Goal: Task Accomplishment & Management: Manage account settings

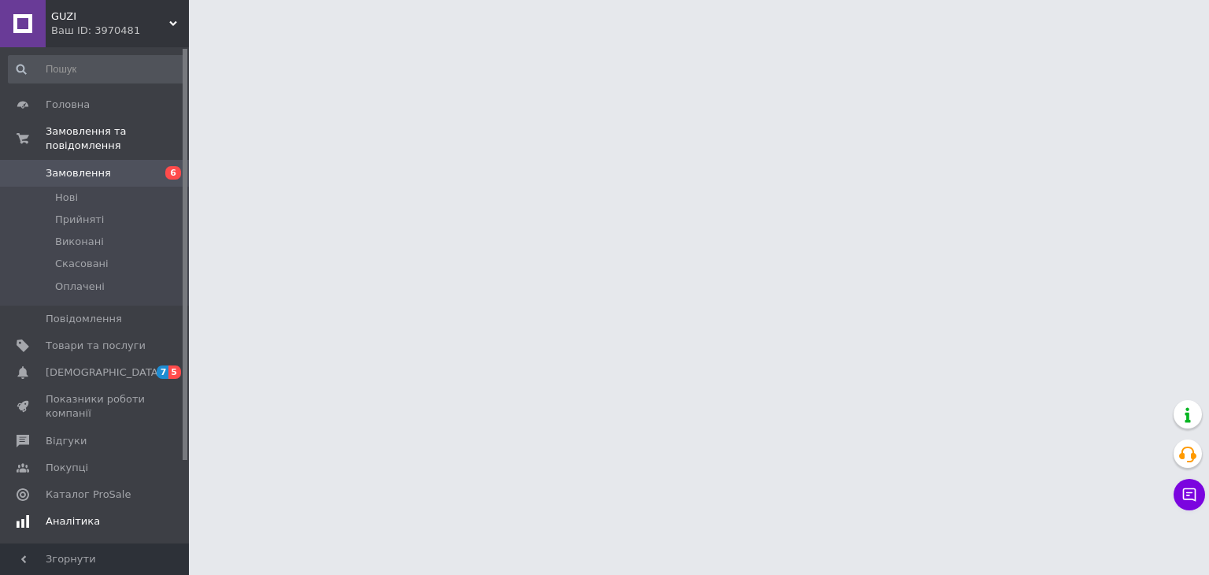
click at [108, 365] on span "[DEMOGRAPHIC_DATA]" at bounding box center [96, 372] width 100 height 14
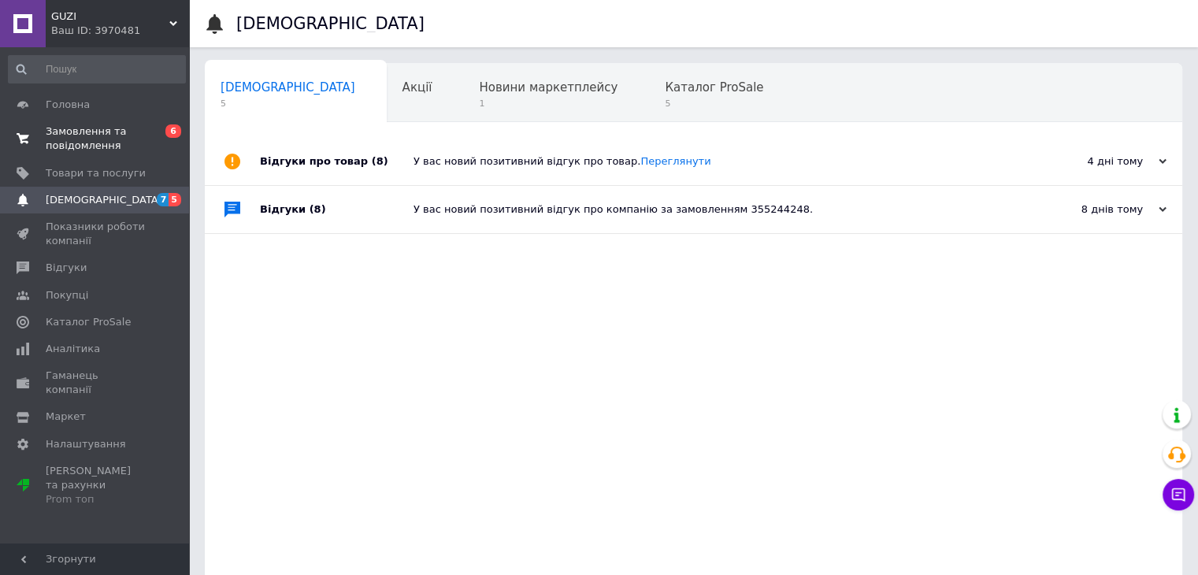
click at [83, 144] on span "Замовлення та повідомлення" at bounding box center [96, 138] width 100 height 28
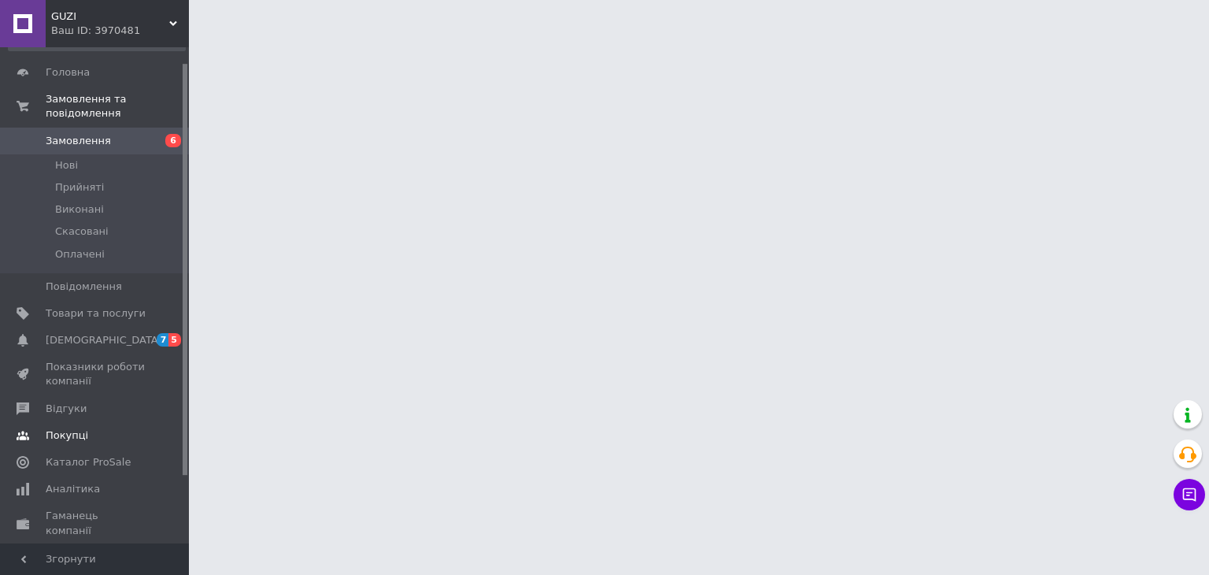
scroll to position [99, 0]
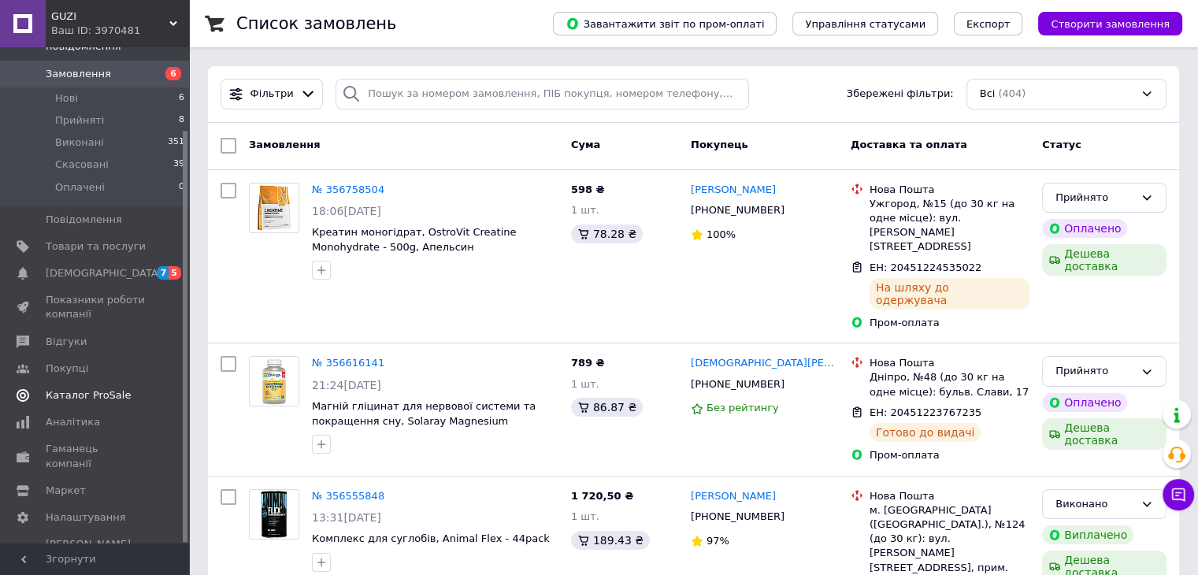
click at [98, 388] on span "Каталог ProSale" at bounding box center [88, 395] width 85 height 14
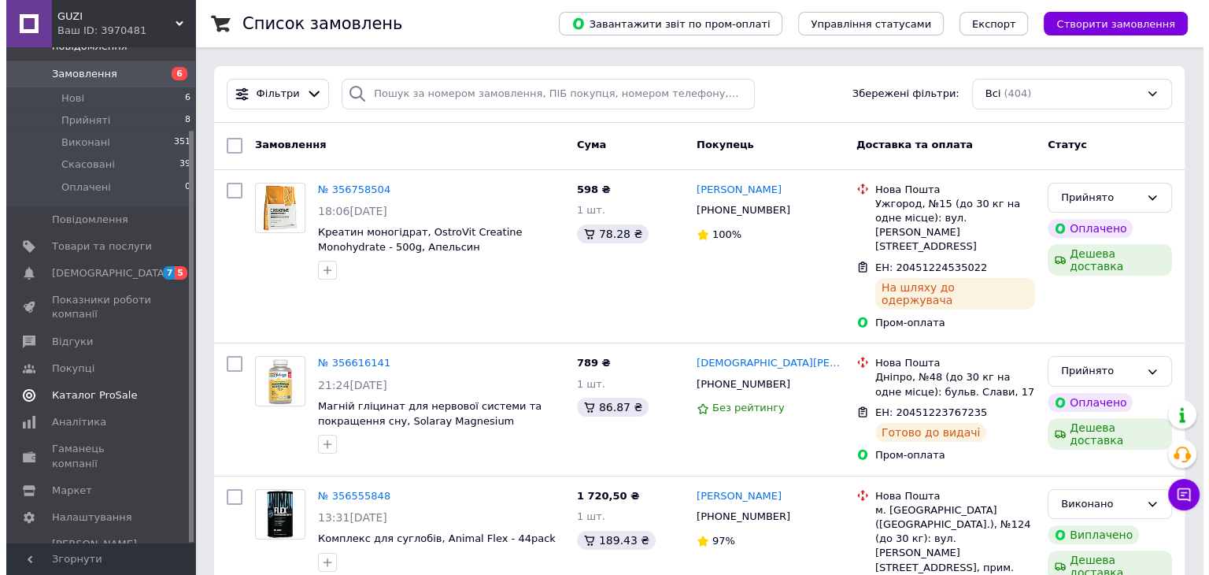
scroll to position [9, 0]
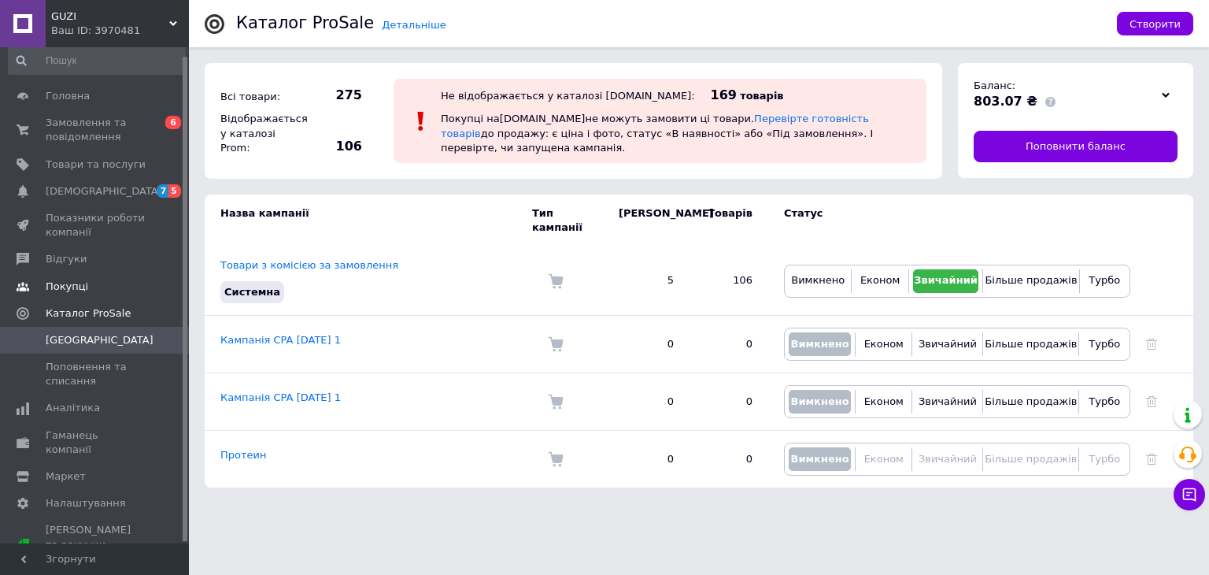
click at [74, 289] on span "Покупці" at bounding box center [67, 287] width 43 height 14
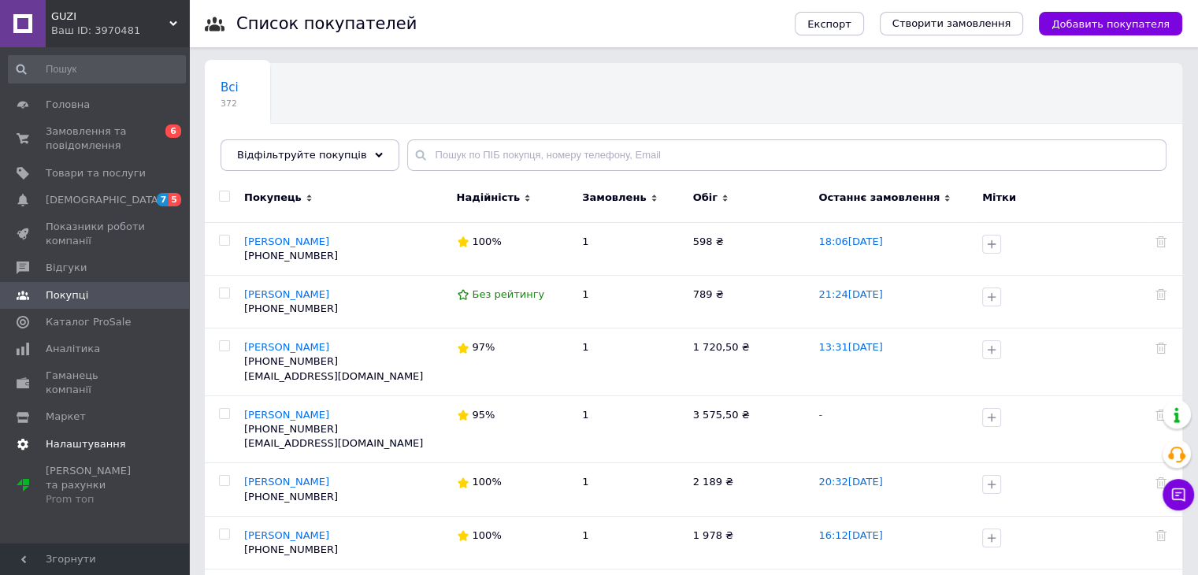
click at [79, 437] on span "Налаштування" at bounding box center [86, 444] width 80 height 14
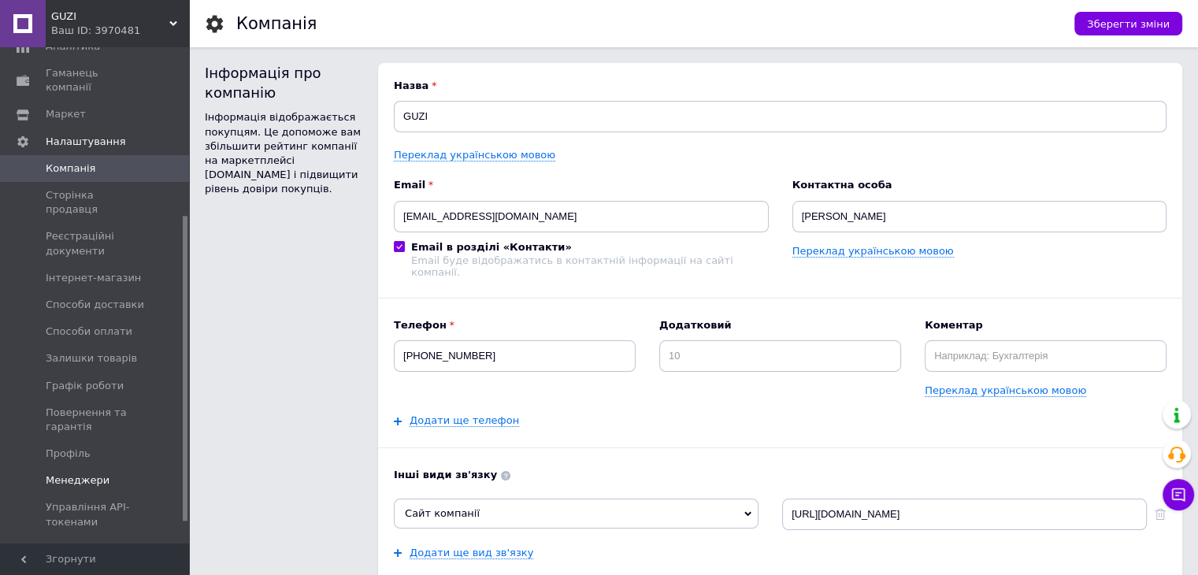
scroll to position [306, 0]
click at [108, 267] on span "Інтернет-магазин" at bounding box center [93, 274] width 95 height 14
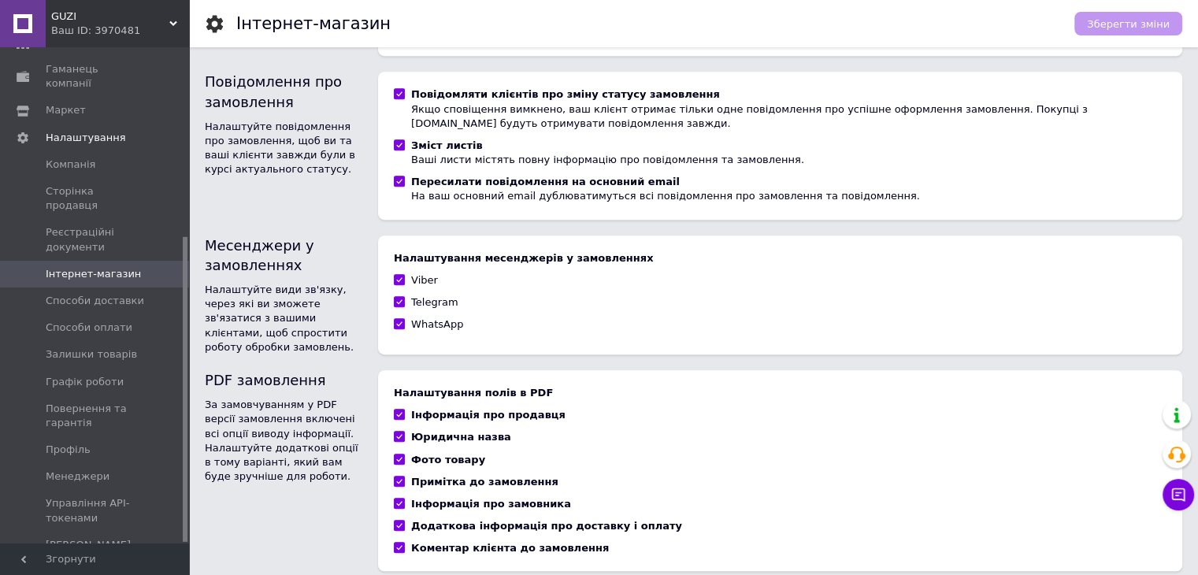
scroll to position [902, 0]
click at [94, 496] on span "Управління API-токенами" at bounding box center [96, 510] width 100 height 28
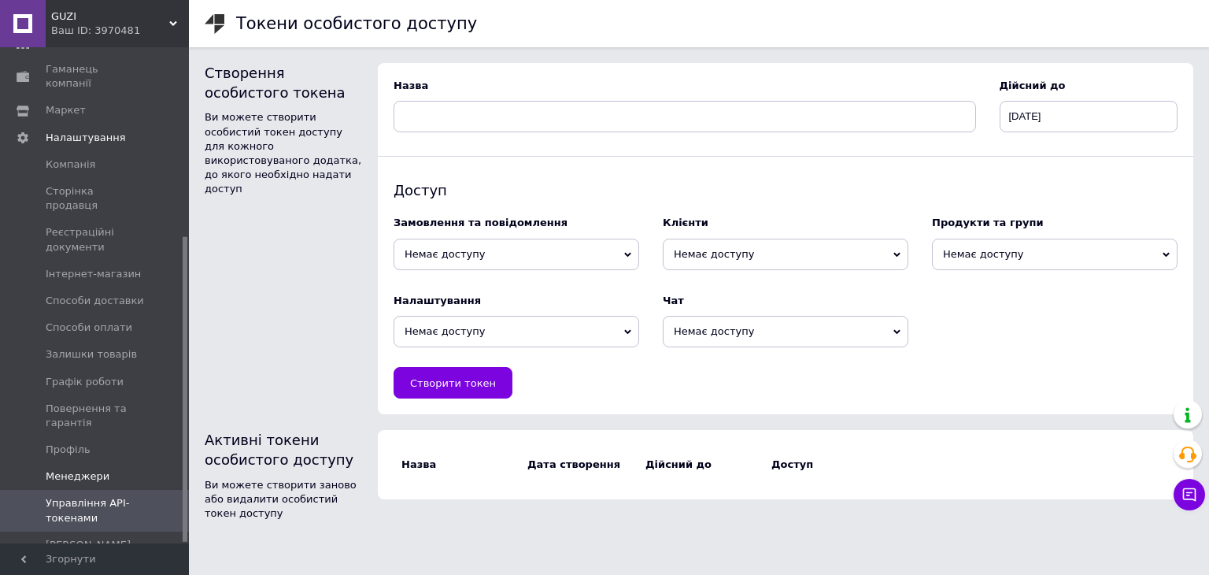
click at [44, 469] on span at bounding box center [23, 476] width 46 height 14
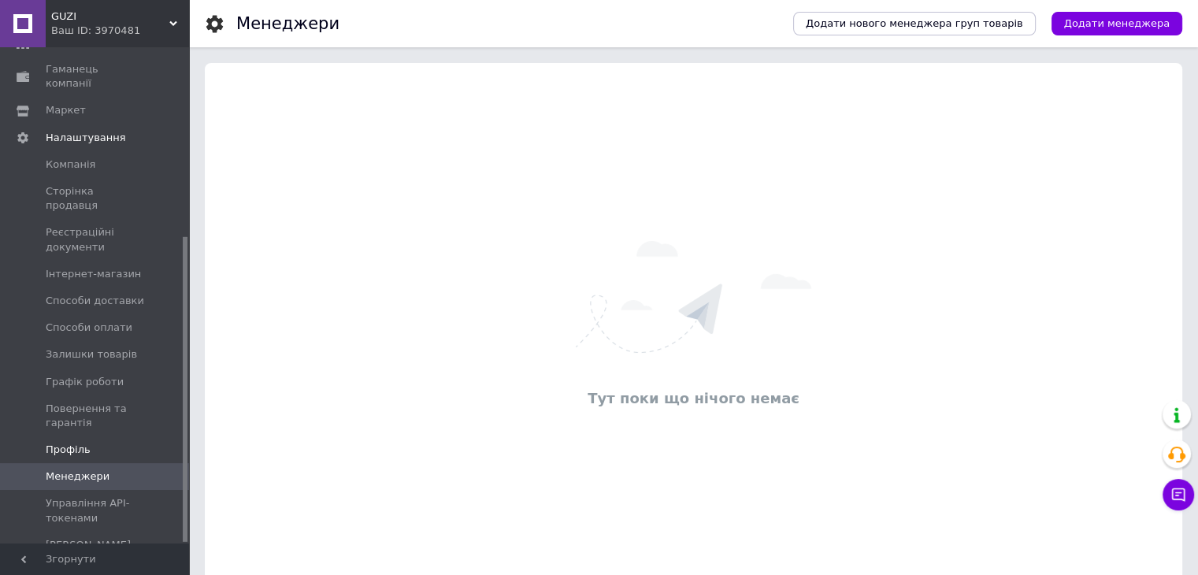
click at [72, 443] on span "Профіль" at bounding box center [68, 450] width 45 height 14
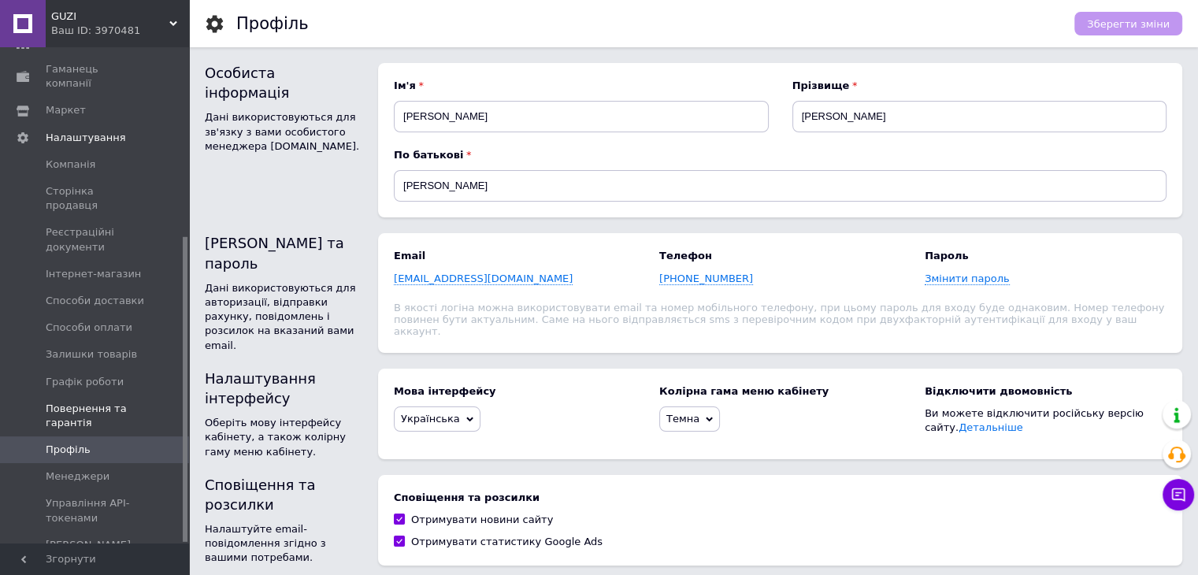
click at [76, 402] on span "Повернення та гарантія" at bounding box center [96, 416] width 100 height 28
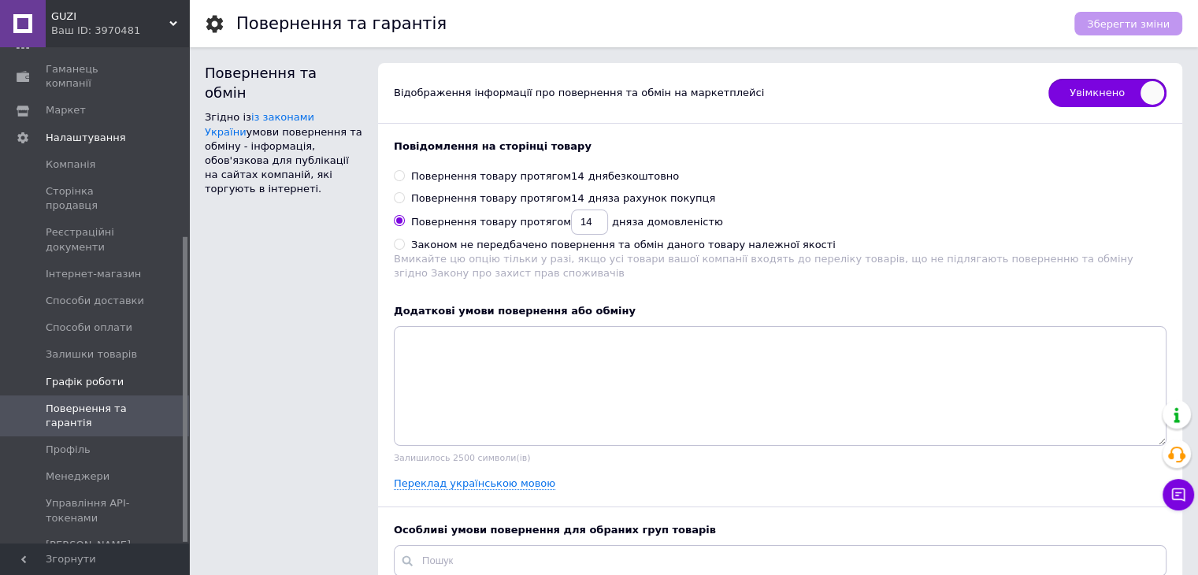
click at [94, 375] on span "Графік роботи" at bounding box center [85, 382] width 78 height 14
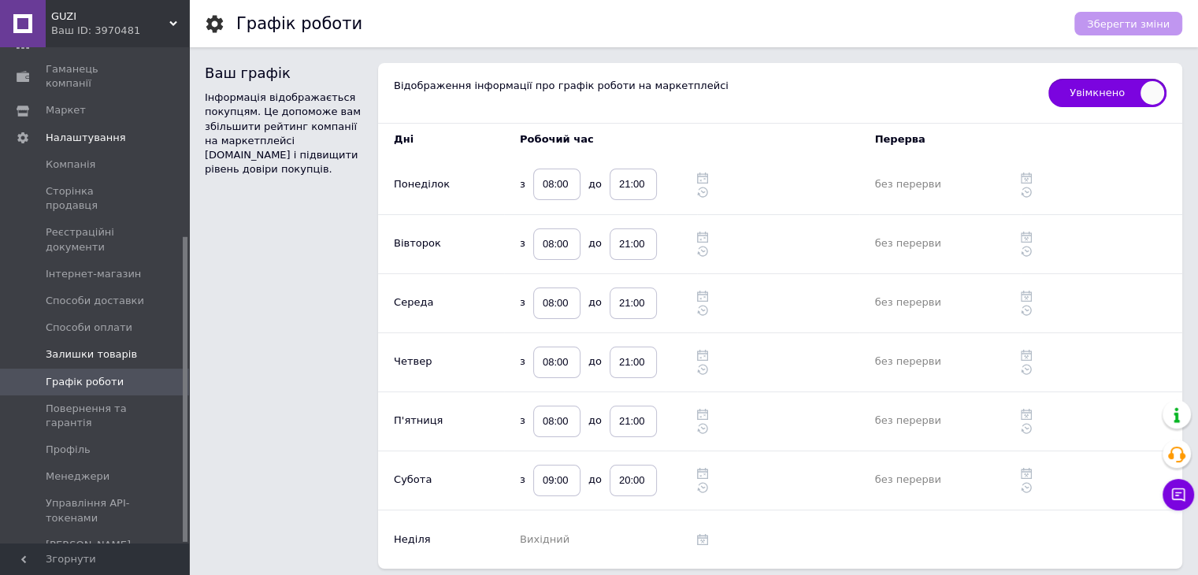
click at [94, 347] on span "Залишки товарів" at bounding box center [91, 354] width 91 height 14
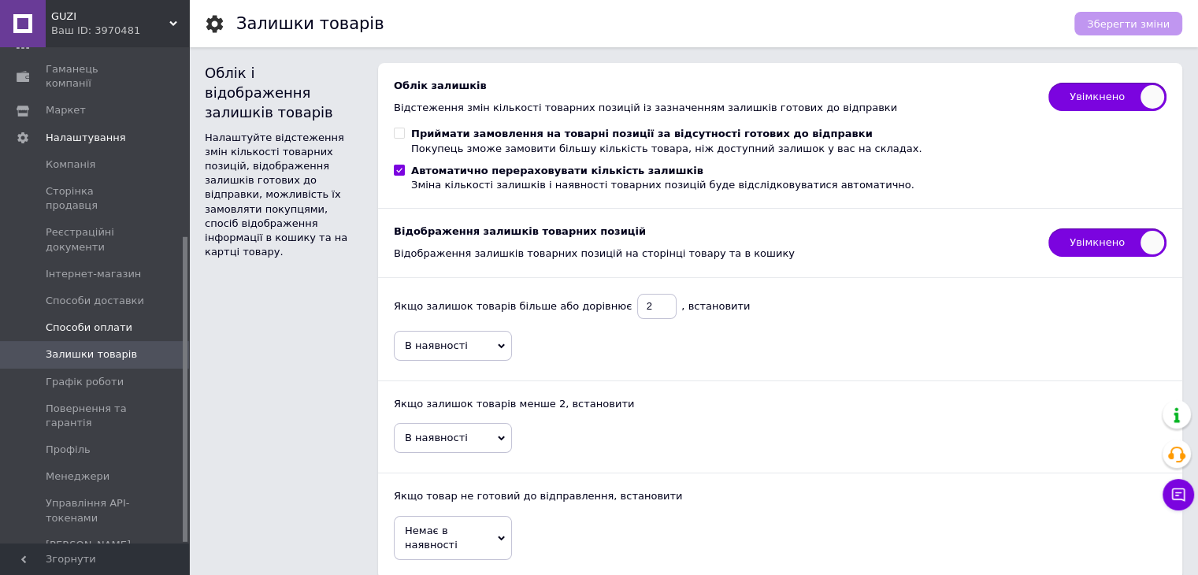
click at [99, 320] on span "Способи оплати" at bounding box center [89, 327] width 87 height 14
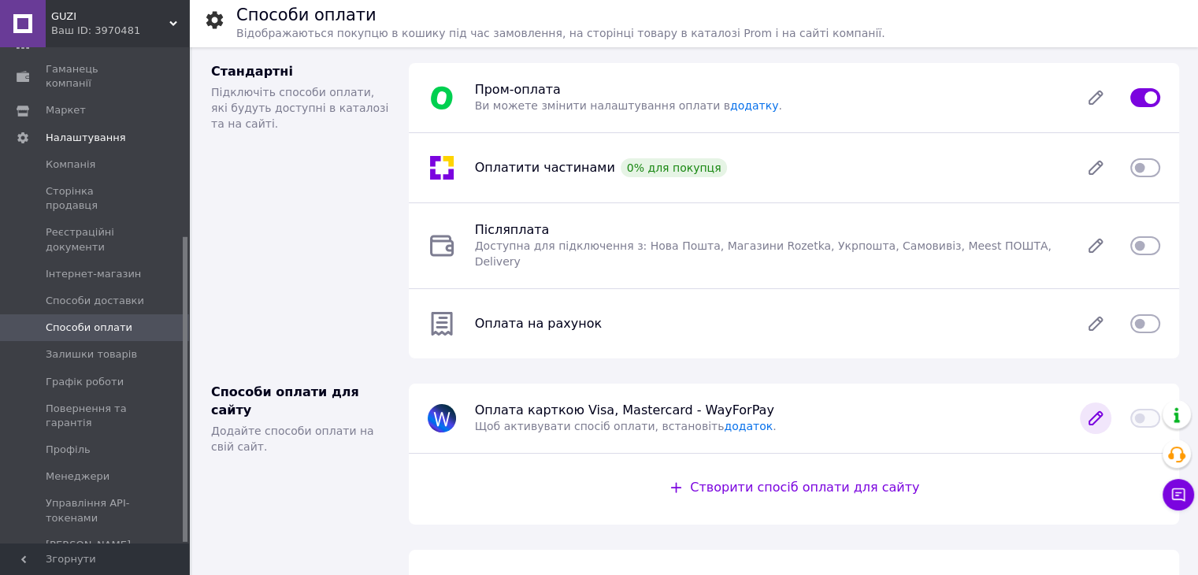
click at [1094, 412] on icon at bounding box center [1095, 418] width 13 height 13
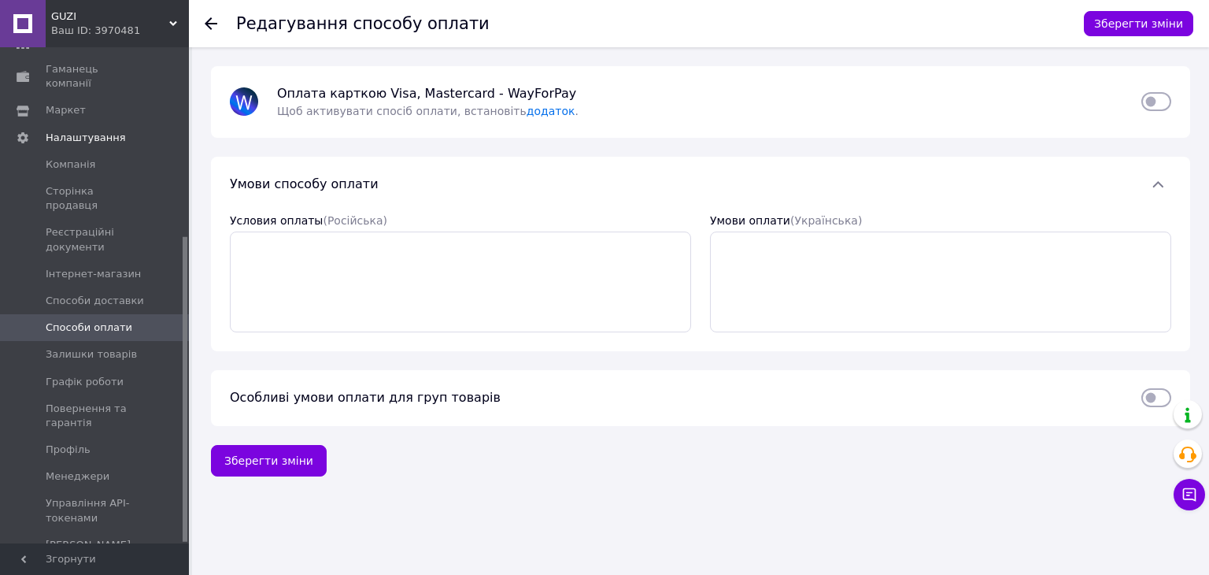
click at [1166, 105] on input "checkbox" at bounding box center [1157, 102] width 30 height 16
checkbox input "false"
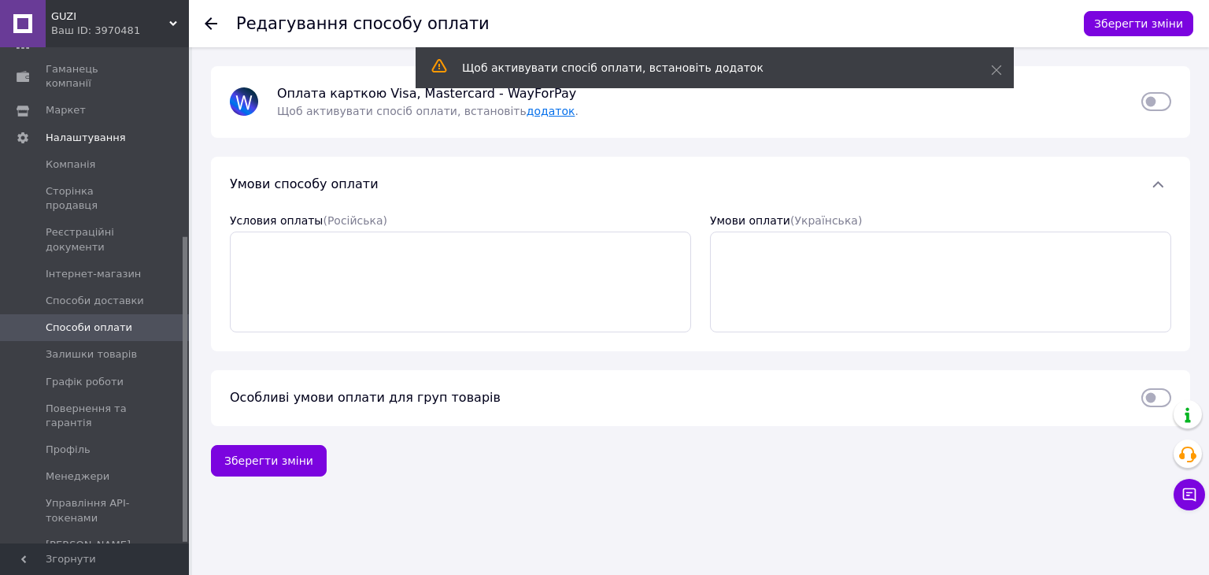
click at [527, 108] on link "додаток" at bounding box center [551, 111] width 49 height 13
